Goal: Check status: Check status

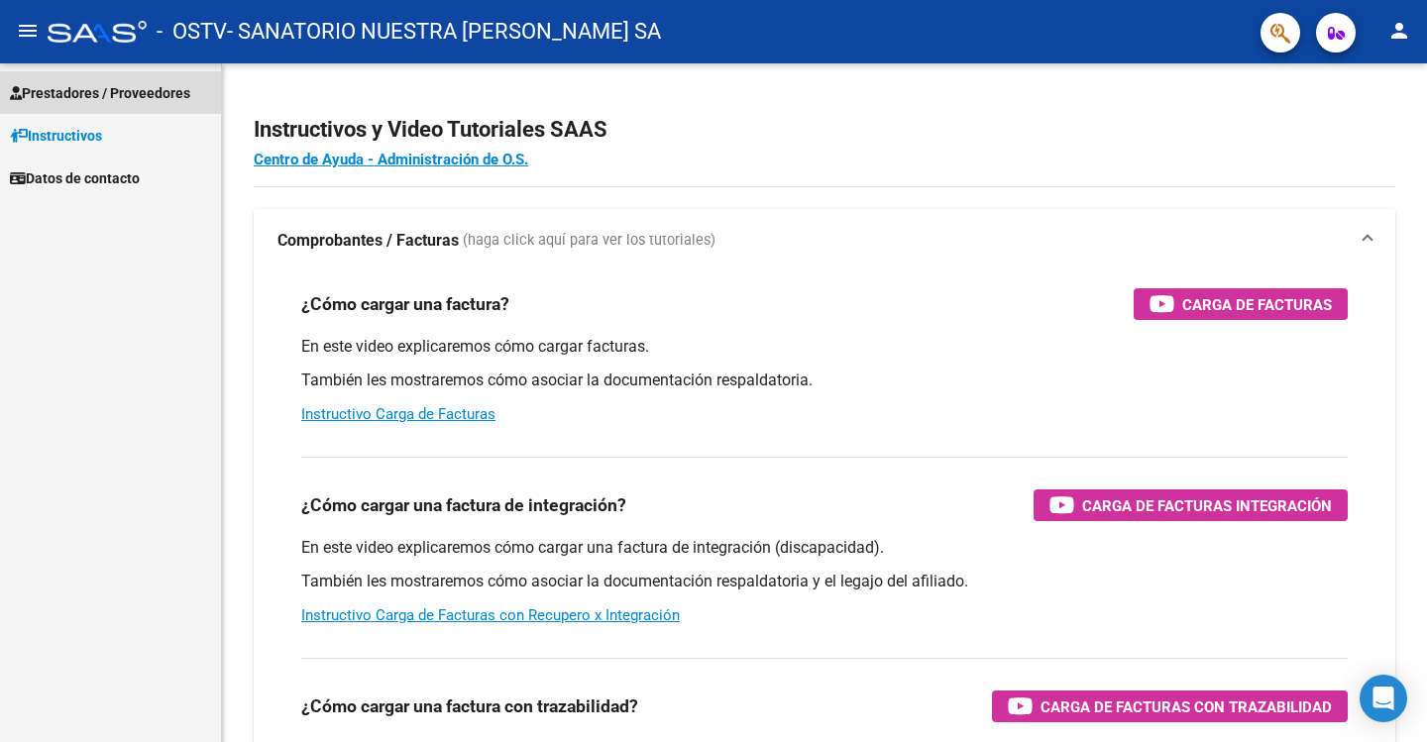
click at [83, 91] on span "Prestadores / Proveedores" at bounding box center [100, 93] width 180 height 22
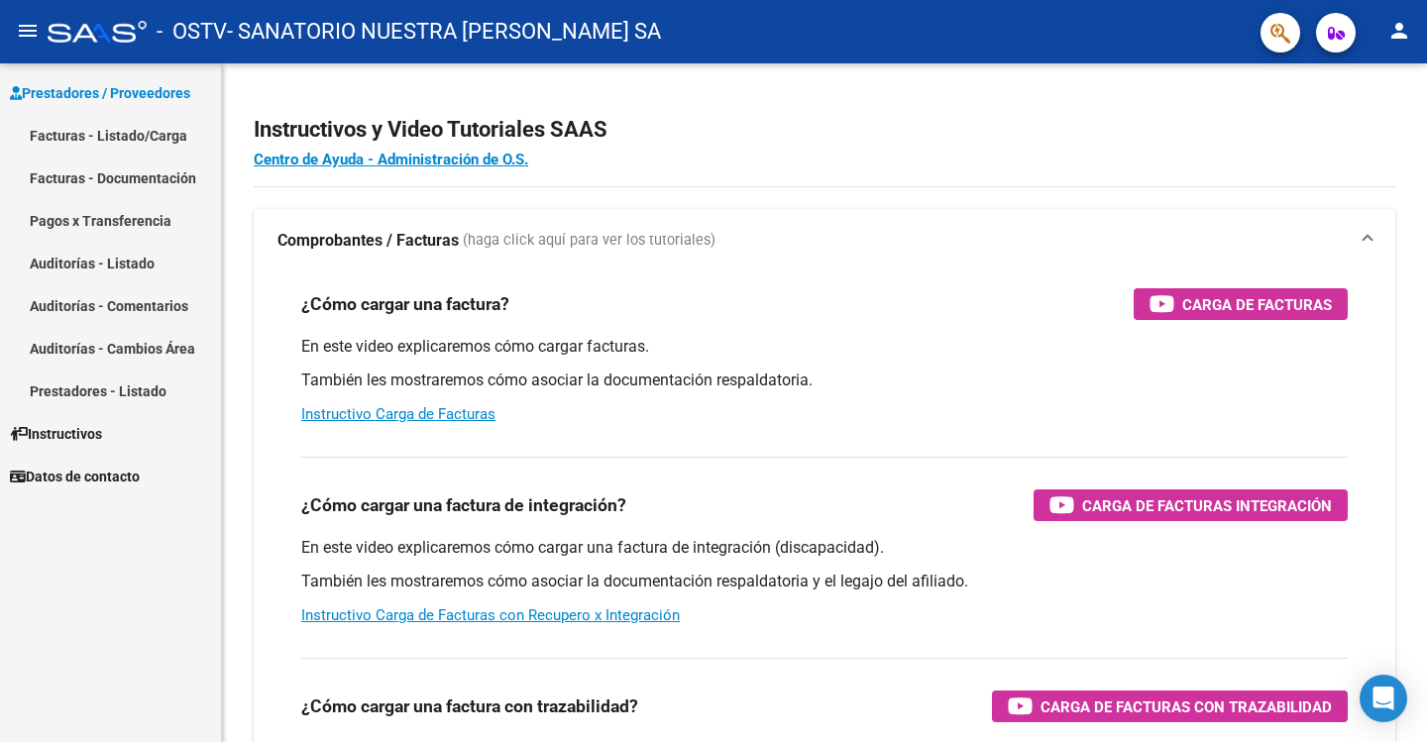
click at [115, 260] on link "Auditorías - Listado" at bounding box center [110, 263] width 221 height 43
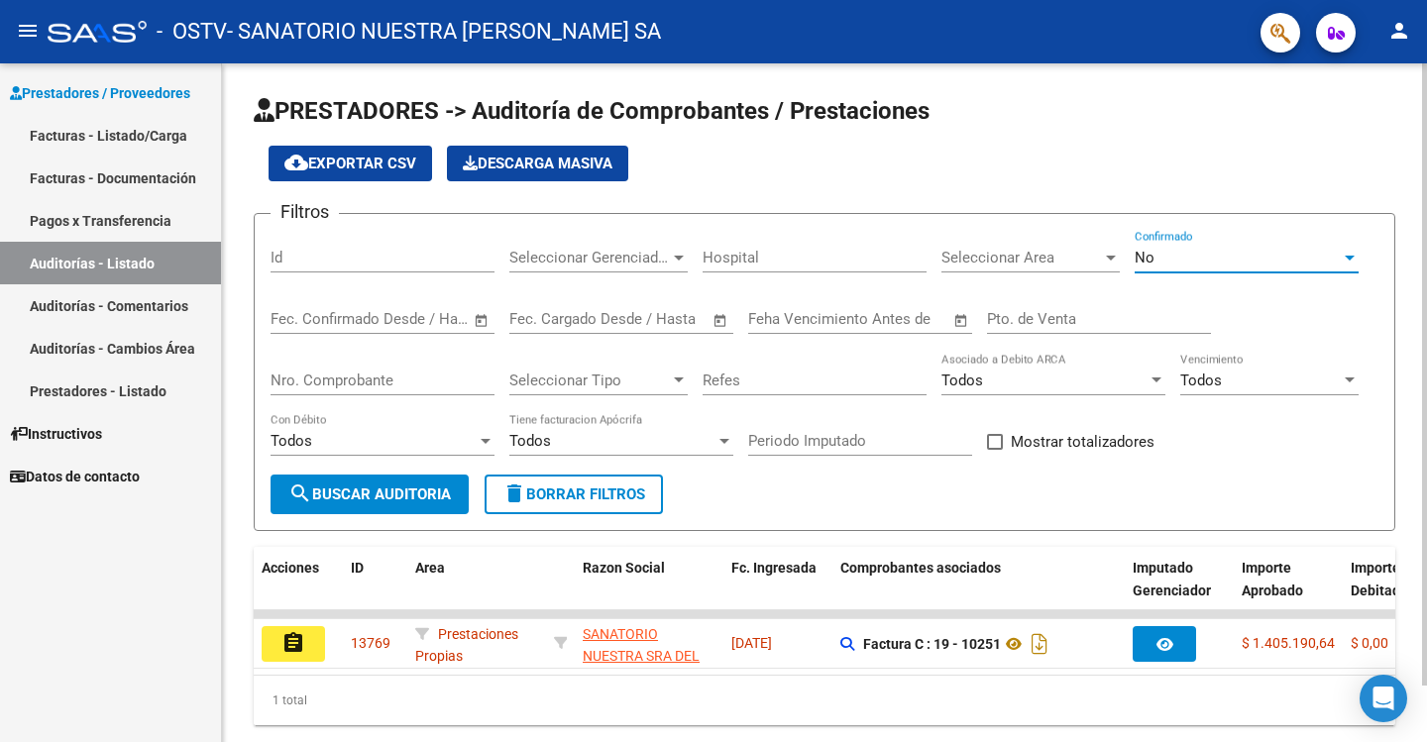
click at [1346, 256] on div at bounding box center [1350, 258] width 10 height 5
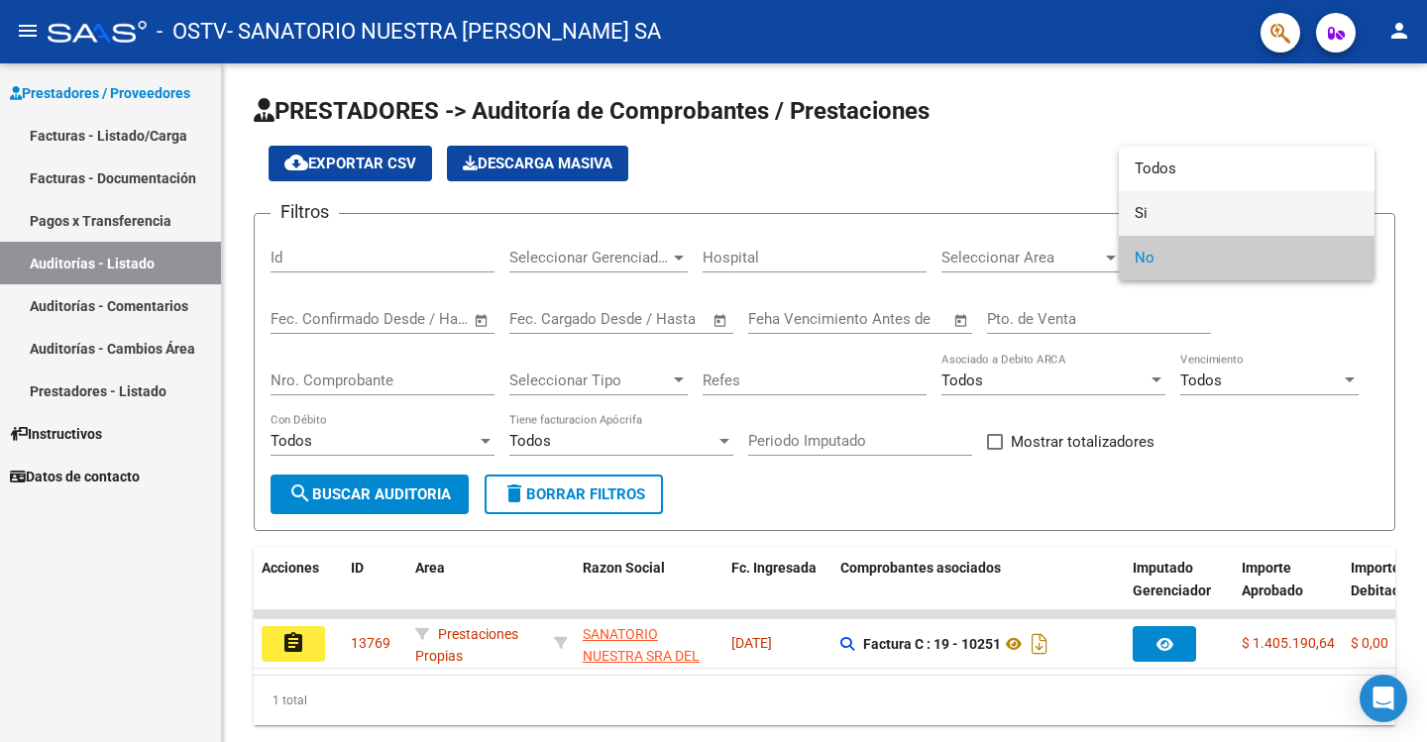
click at [1255, 217] on span "Si" at bounding box center [1247, 213] width 224 height 45
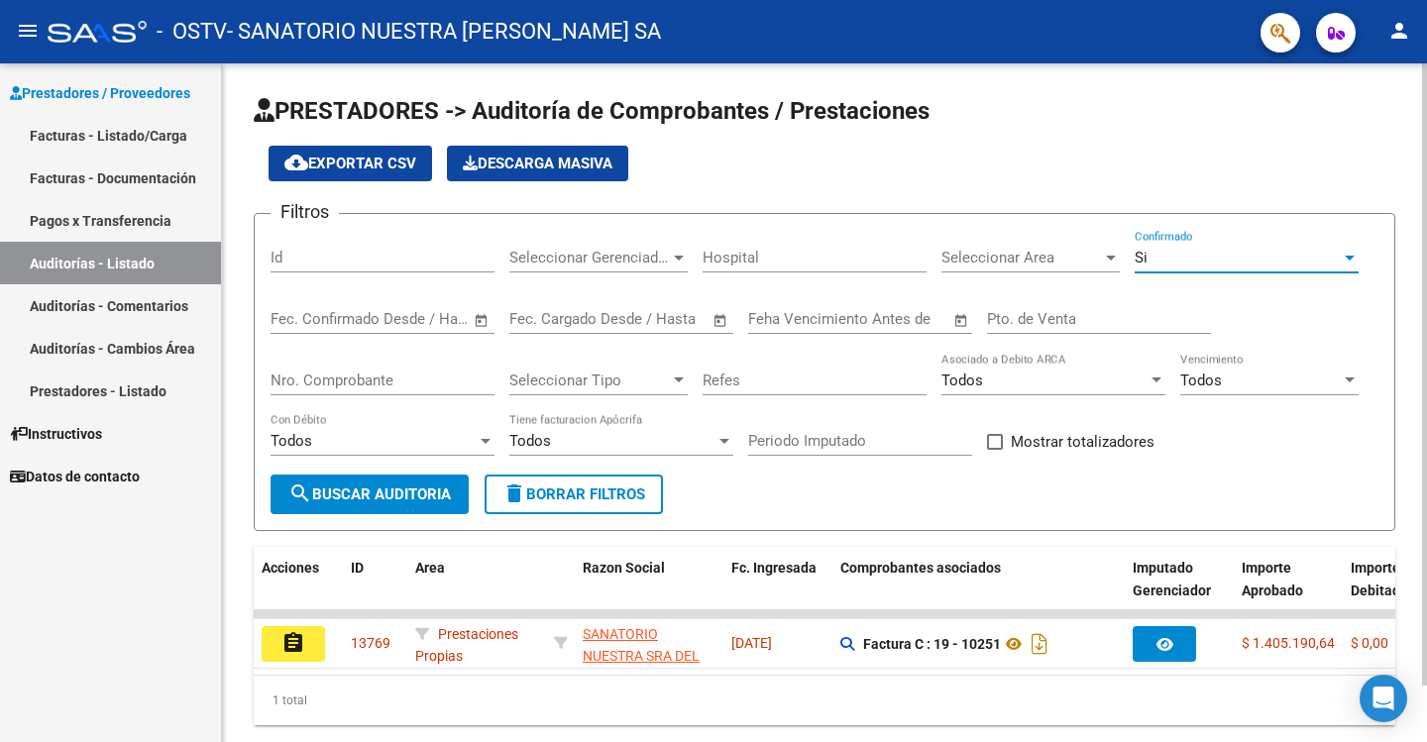
click at [362, 489] on span "search Buscar Auditoria" at bounding box center [369, 495] width 163 height 18
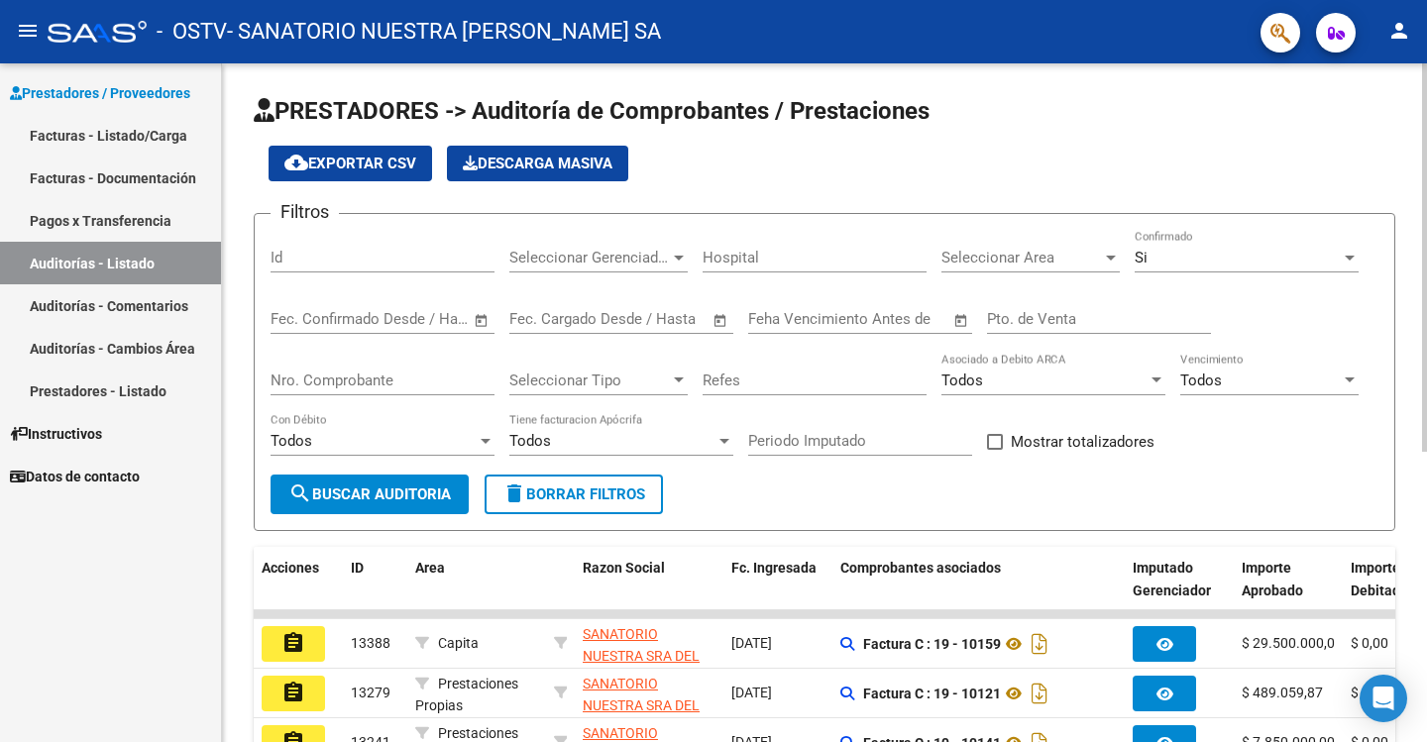
scroll to position [198, 0]
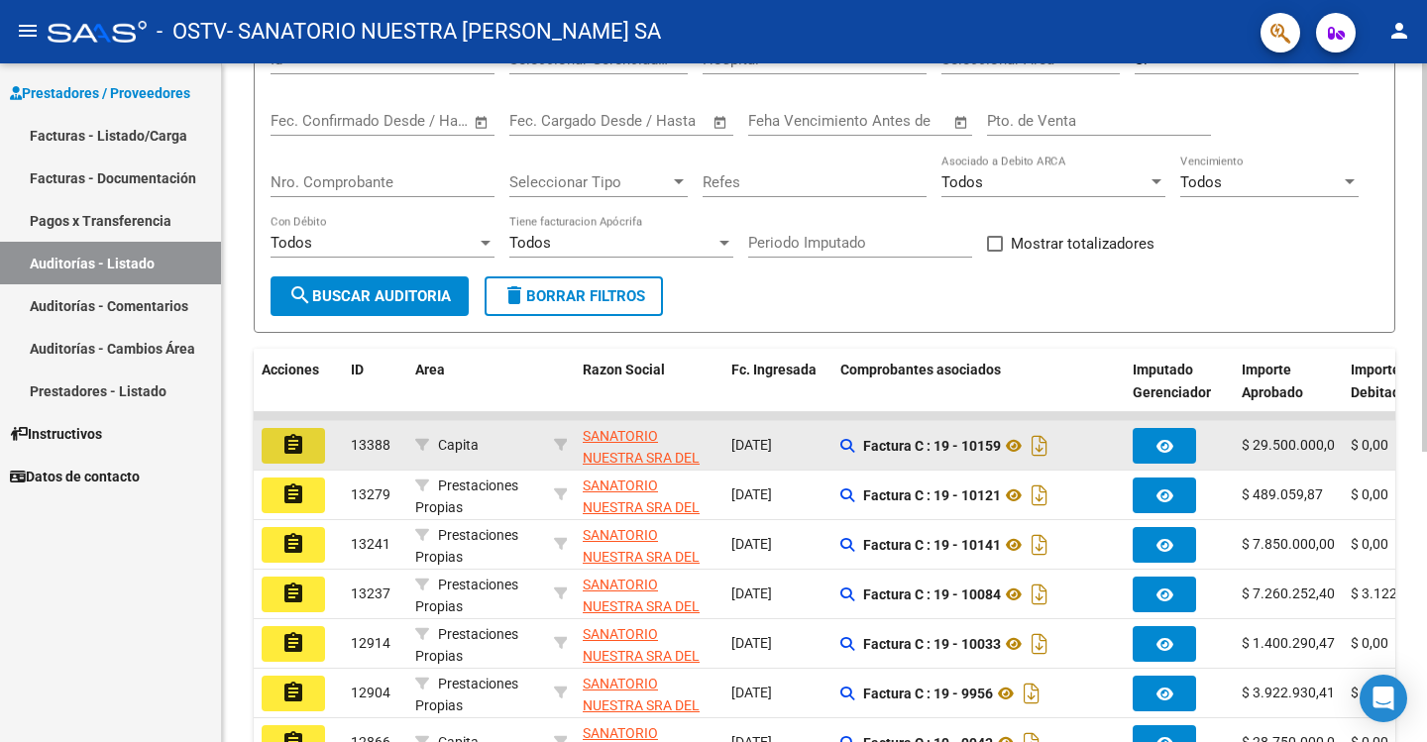
click at [306, 448] on button "assignment" at bounding box center [293, 446] width 63 height 36
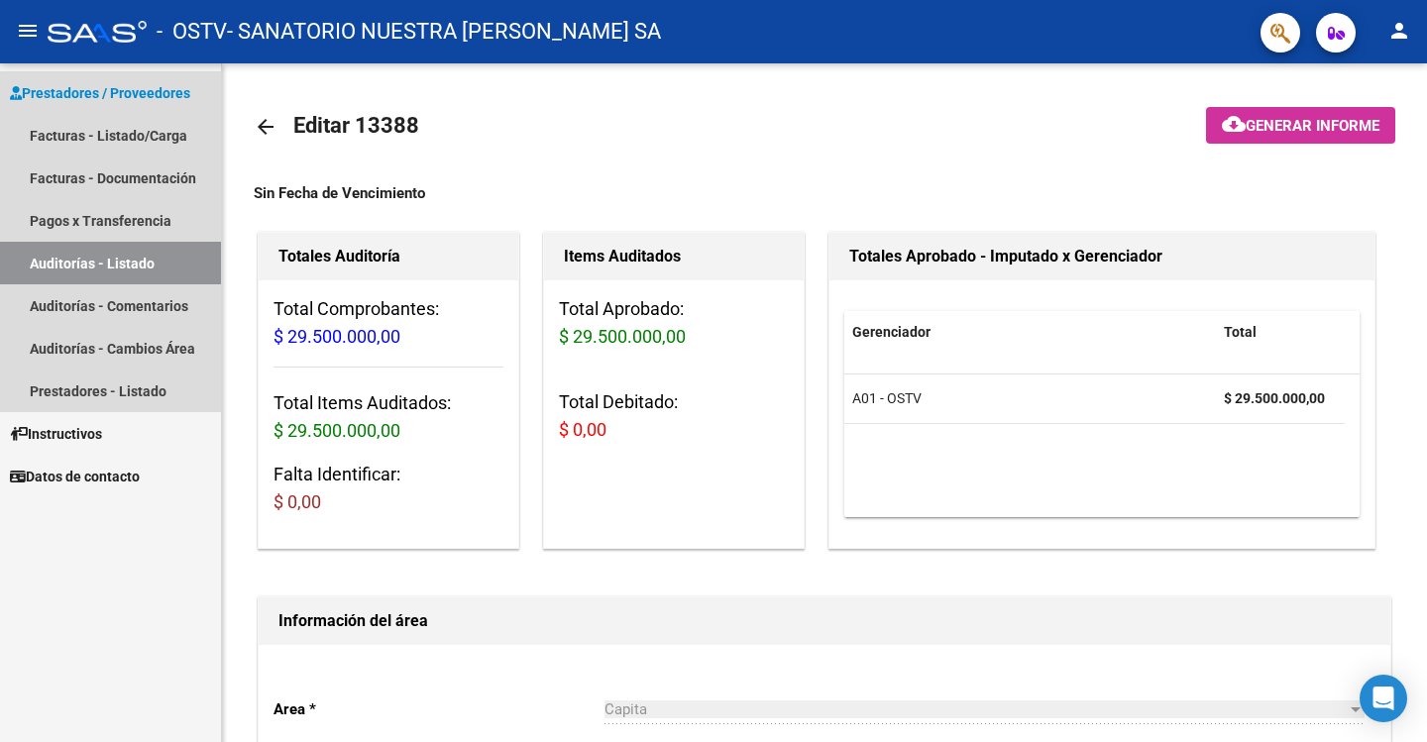
click at [129, 262] on link "Auditorías - Listado" at bounding box center [110, 263] width 221 height 43
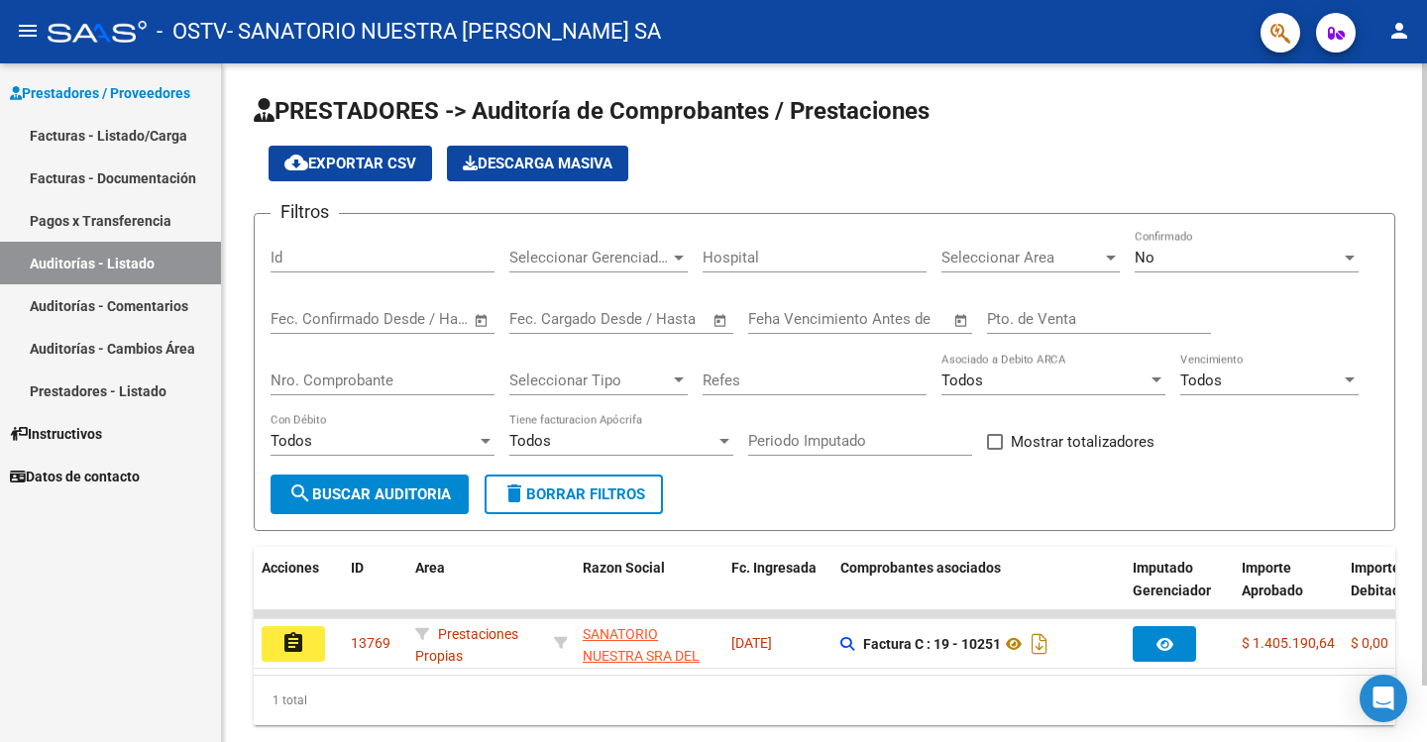
scroll to position [61, 0]
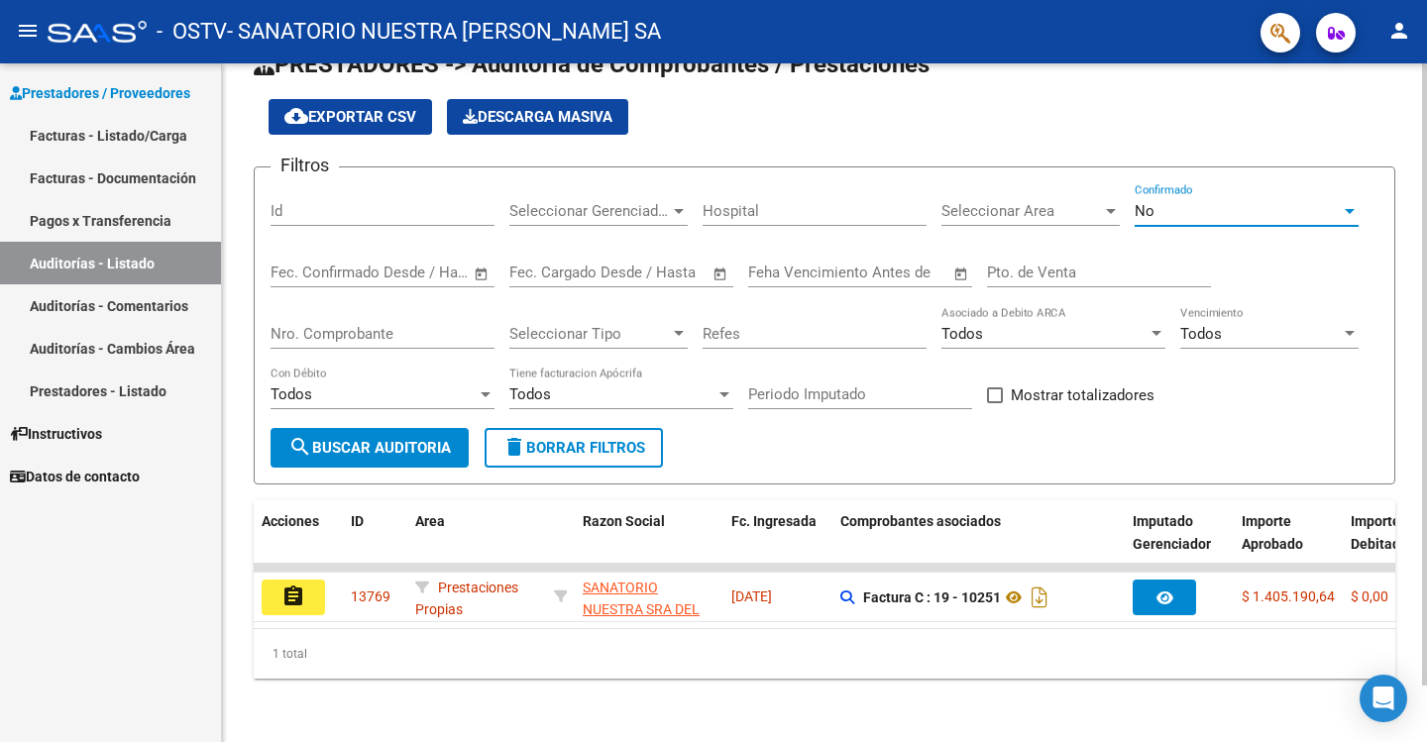
click at [1341, 203] on div at bounding box center [1350, 211] width 18 height 16
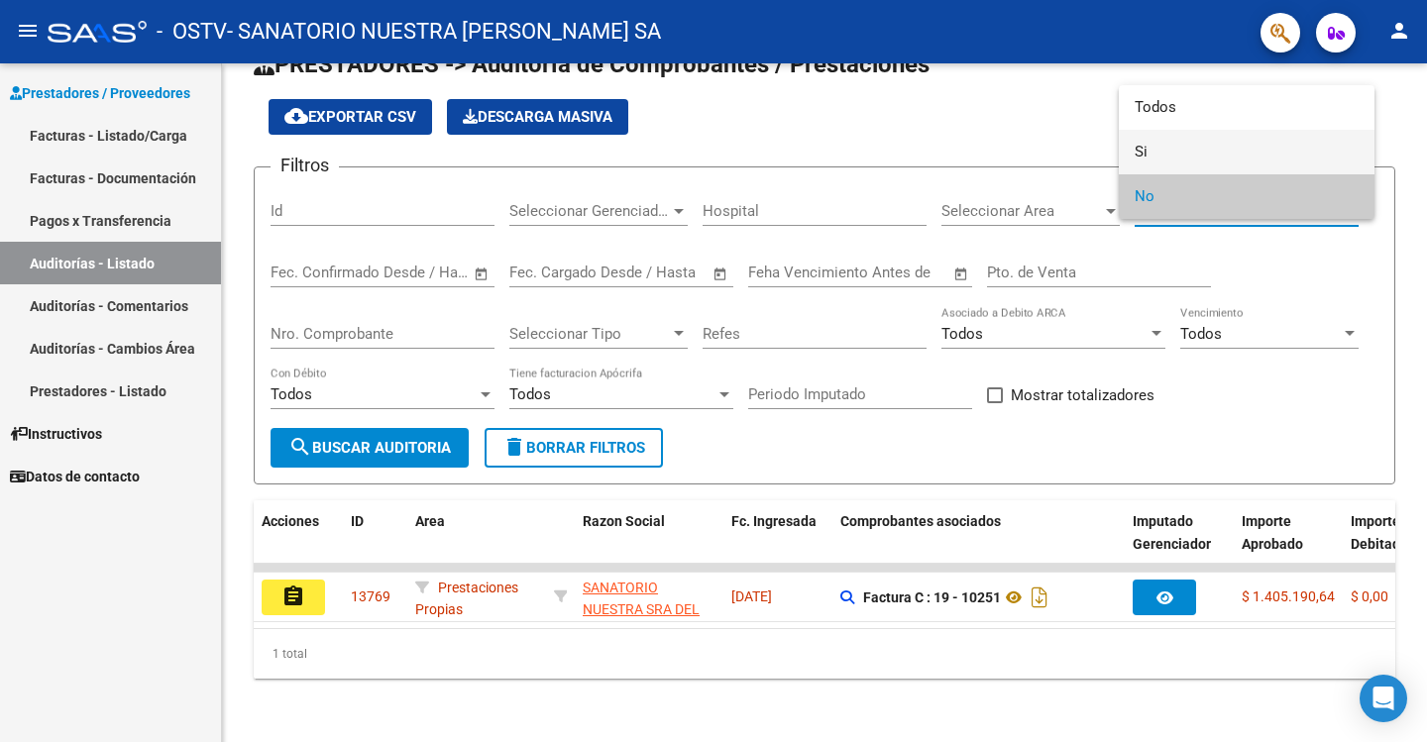
click at [1260, 144] on span "Si" at bounding box center [1247, 152] width 224 height 45
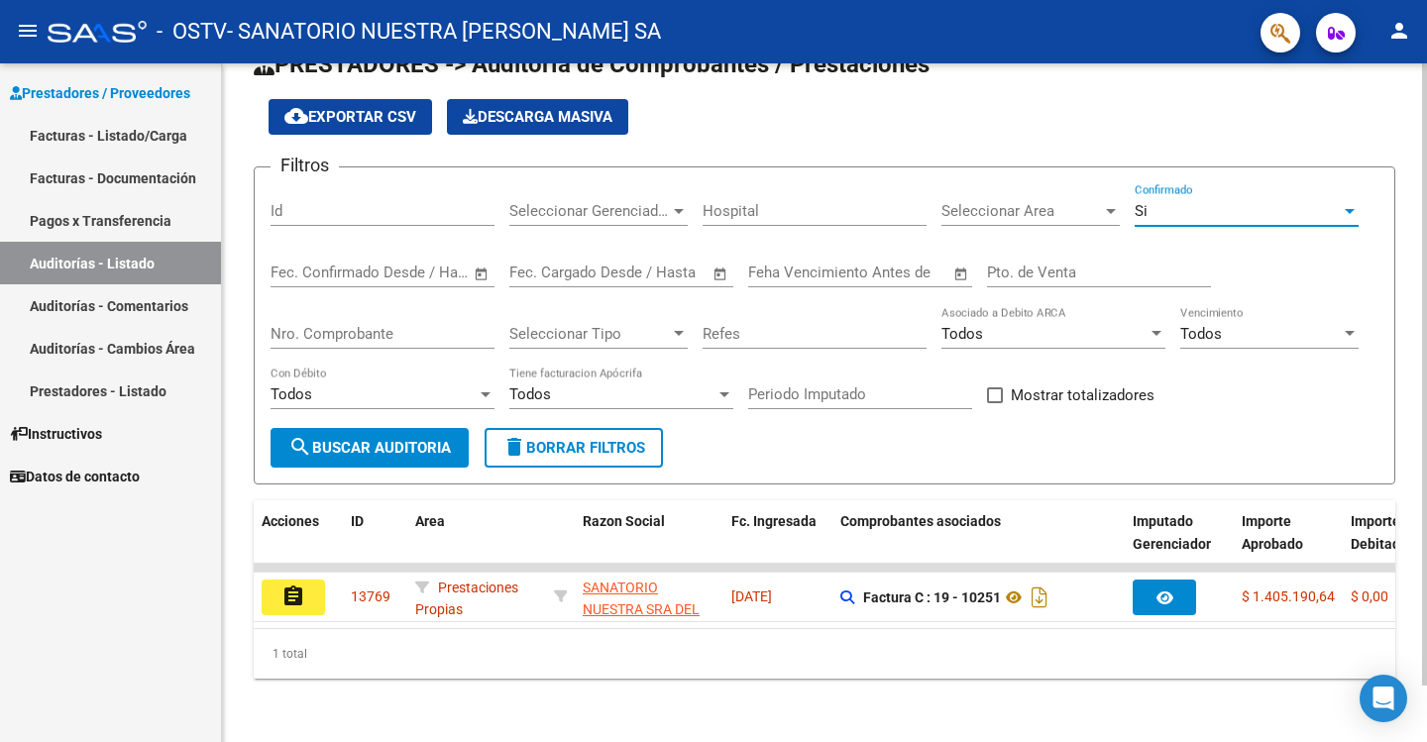
click at [442, 439] on span "search Buscar Auditoria" at bounding box center [369, 448] width 163 height 18
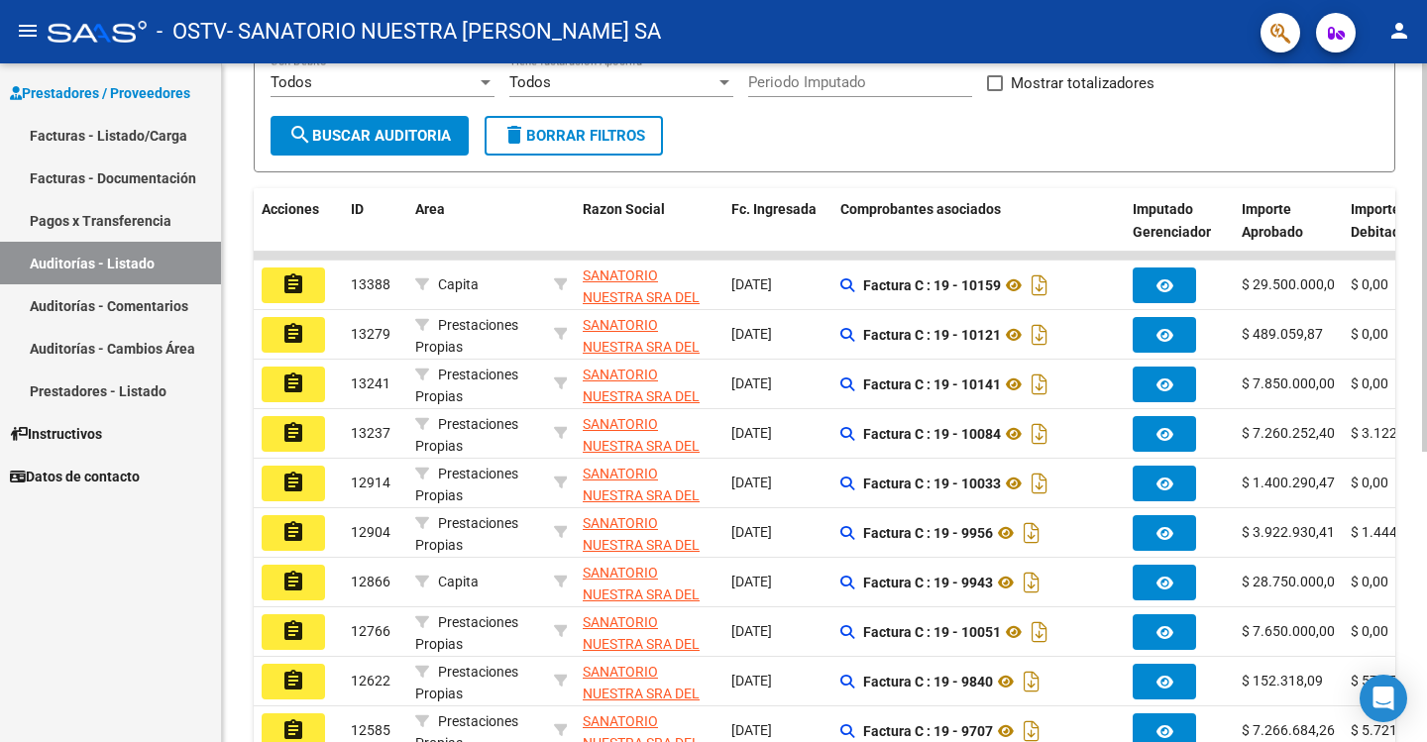
scroll to position [507, 0]
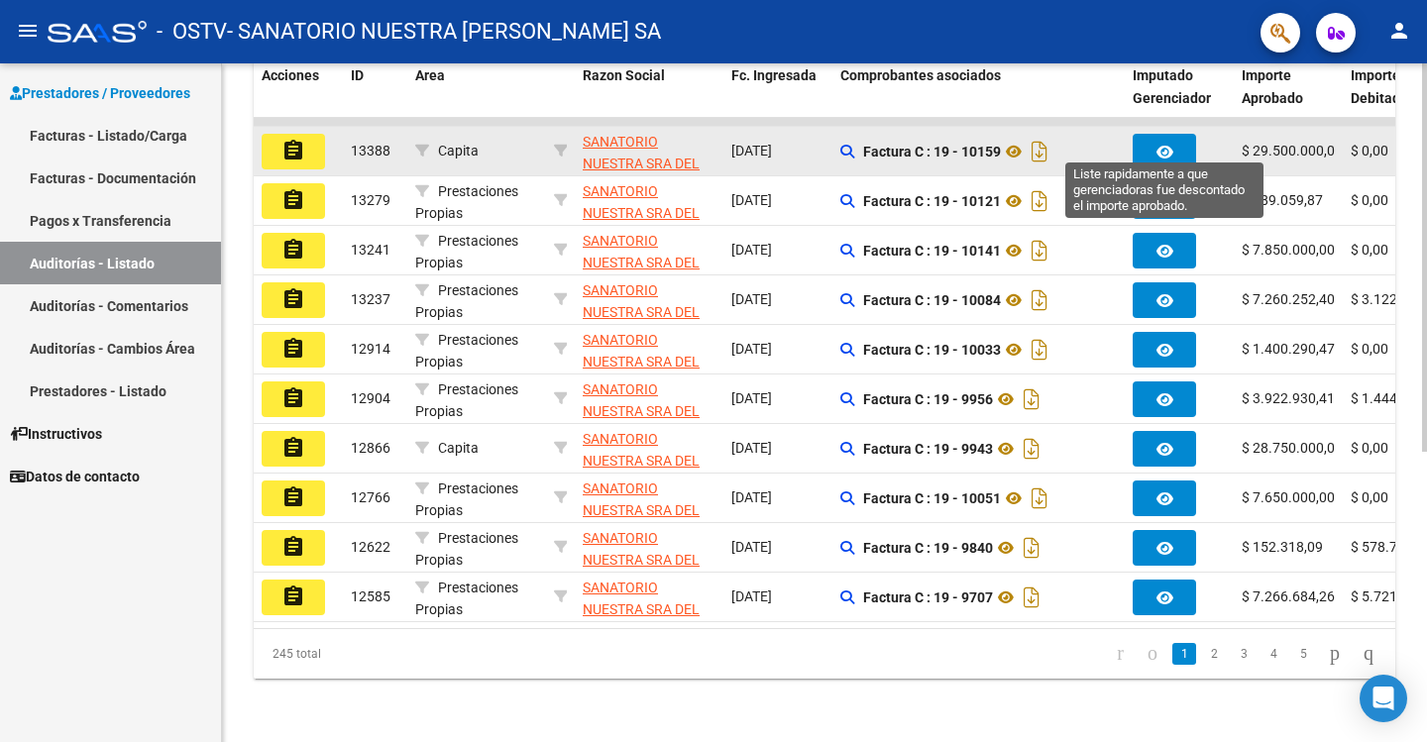
click at [1179, 134] on button "button" at bounding box center [1164, 152] width 63 height 36
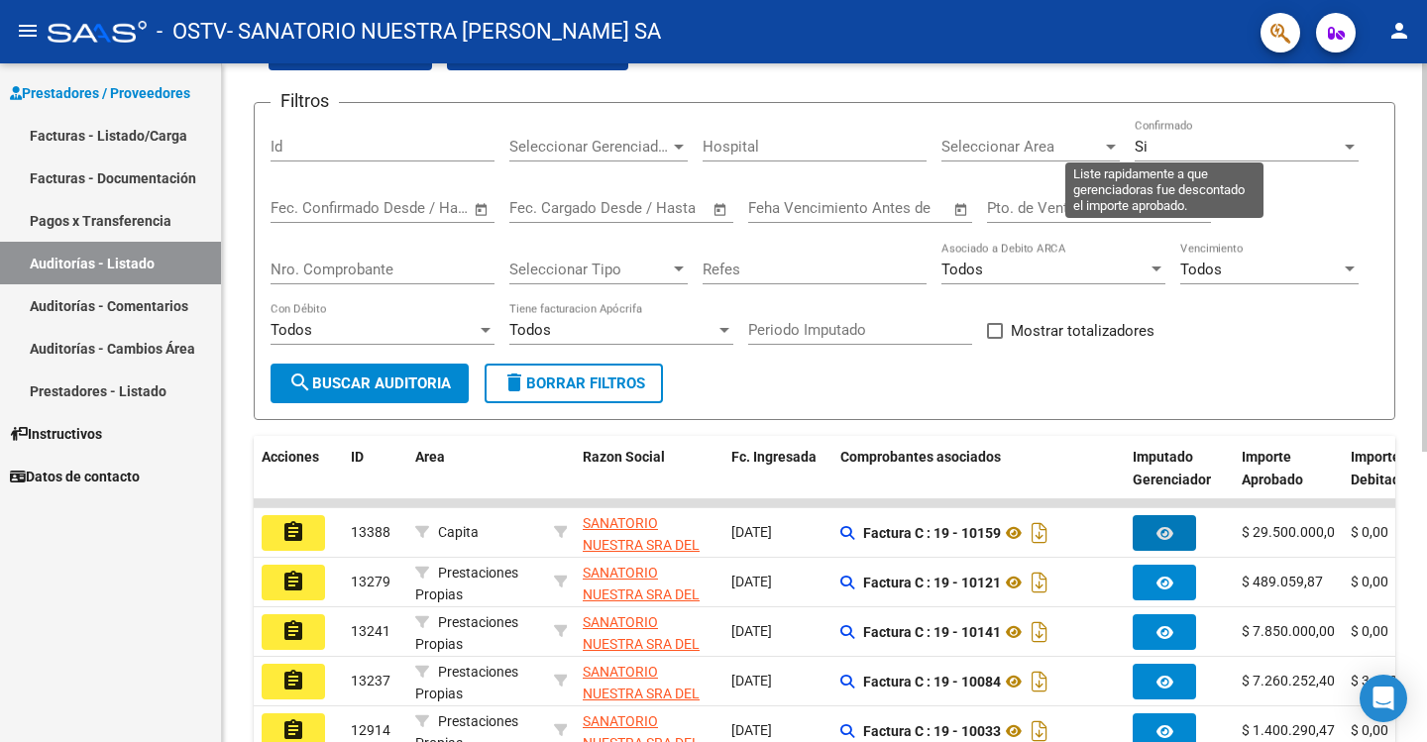
scroll to position [210, 0]
